Goal: Information Seeking & Learning: Learn about a topic

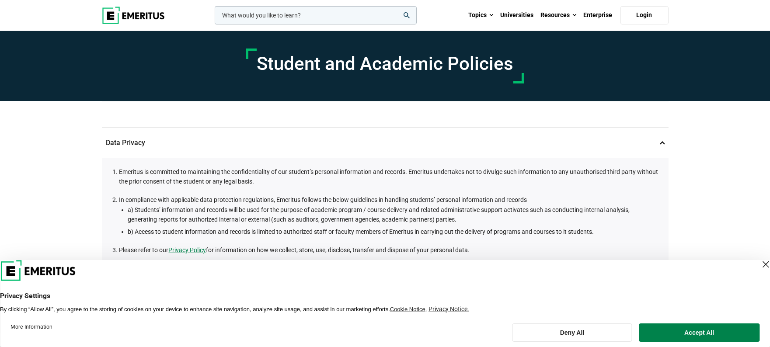
scroll to position [304, 0]
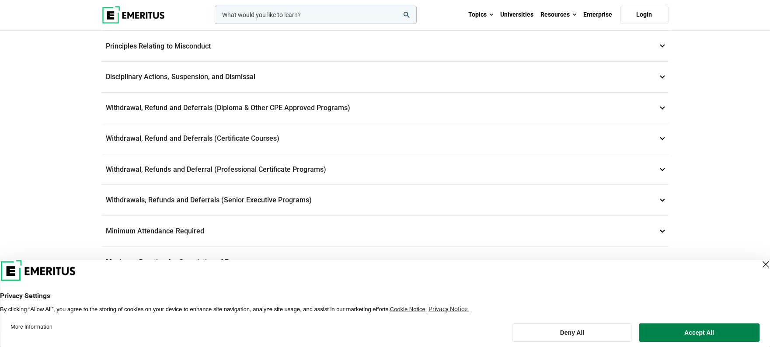
click at [622, 201] on p "Withdrawals, Refunds and Deferrals (Senior Executive Programs) 9" at bounding box center [385, 200] width 567 height 31
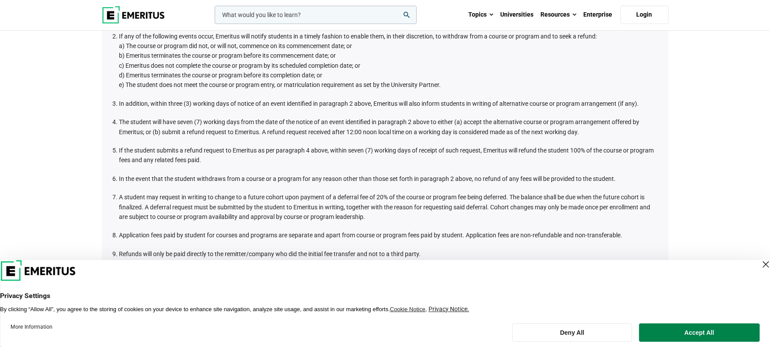
scroll to position [422, 0]
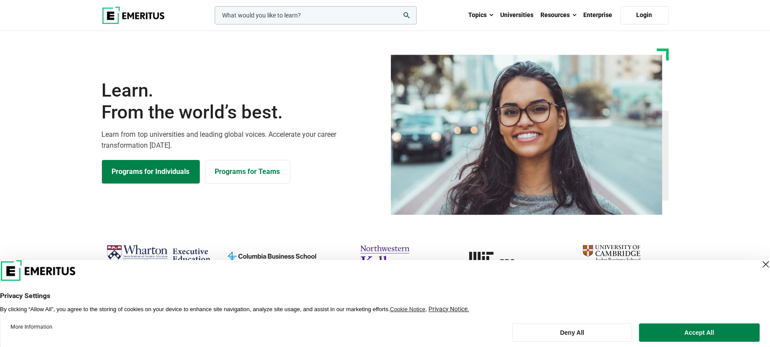
click at [278, 7] on input "woocommerce-product-search-field-0" at bounding box center [316, 15] width 202 height 18
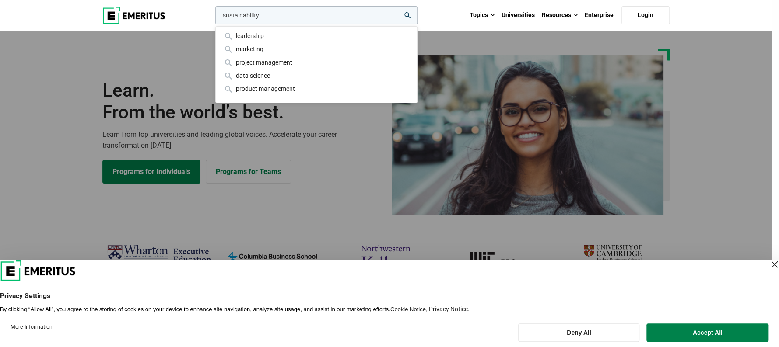
type input "sustainability"
click at [213, 17] on button "search" at bounding box center [213, 17] width 0 height 0
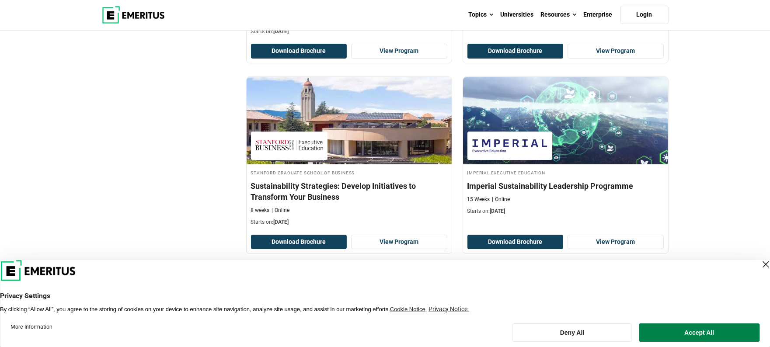
scroll to position [285, 0]
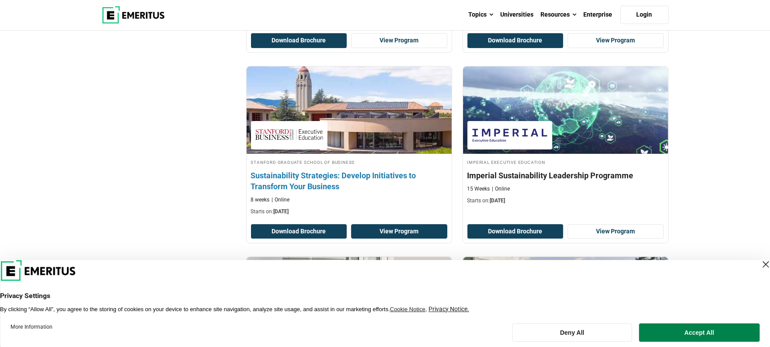
click at [388, 231] on link "View Program" at bounding box center [399, 231] width 96 height 15
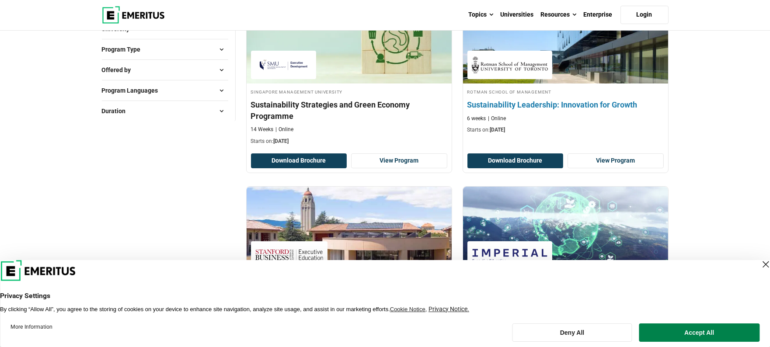
scroll to position [163, 0]
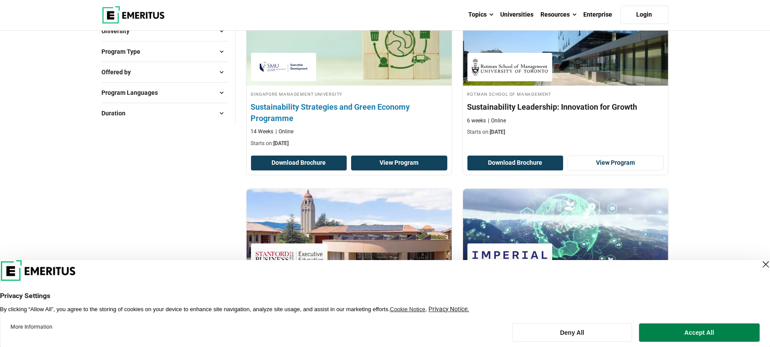
click at [386, 165] on link "View Program" at bounding box center [399, 163] width 96 height 15
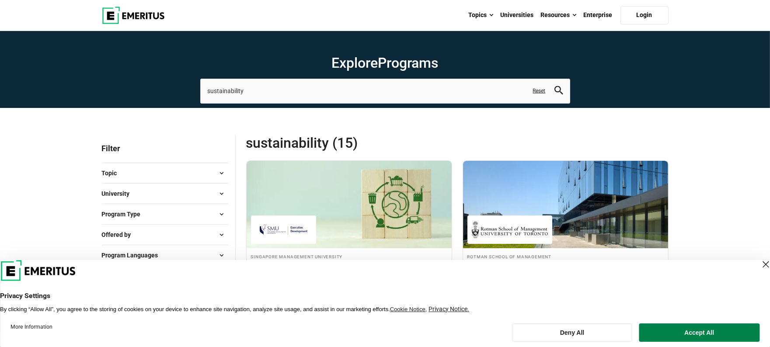
scroll to position [0, 0]
